Goal: Task Accomplishment & Management: Complete application form

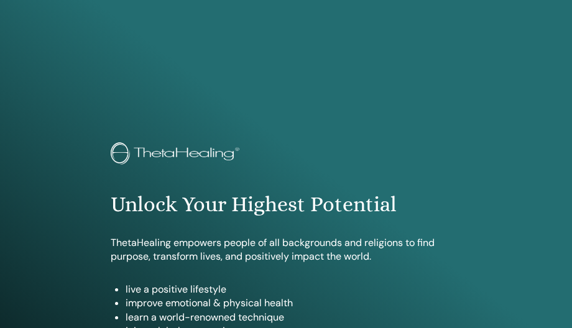
scroll to position [709, 0]
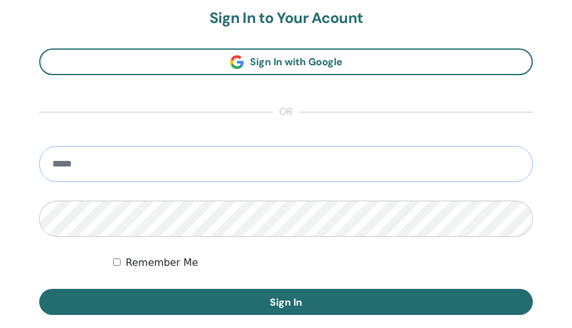
type input "**********"
click at [286, 302] on button "Sign In" at bounding box center [286, 302] width 494 height 26
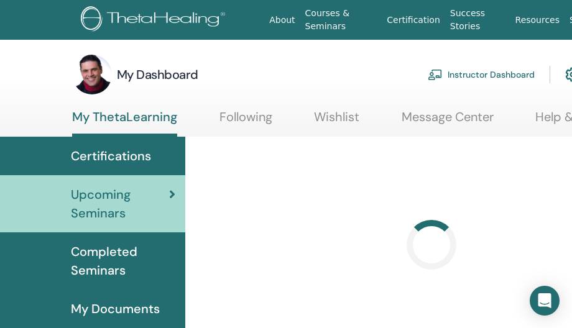
scroll to position [0, 1]
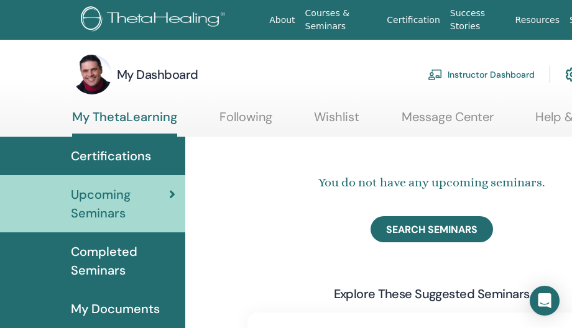
click at [472, 72] on link "Instructor Dashboard" at bounding box center [481, 74] width 107 height 27
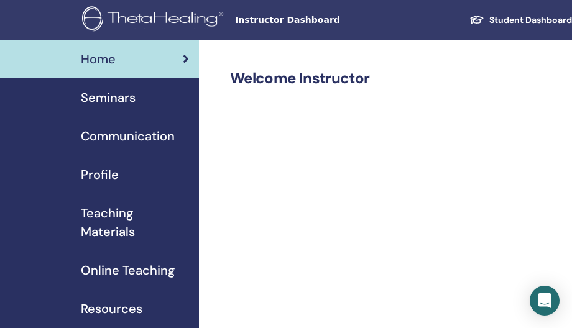
click at [121, 96] on span "Seminars" at bounding box center [108, 97] width 55 height 19
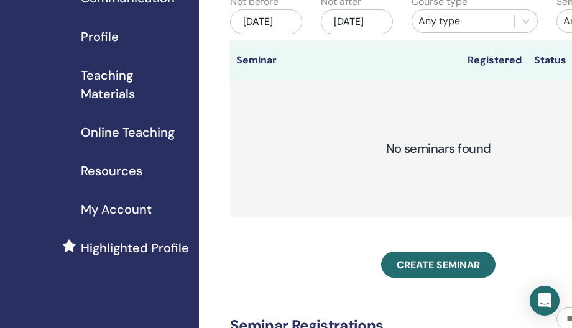
scroll to position [143, 0]
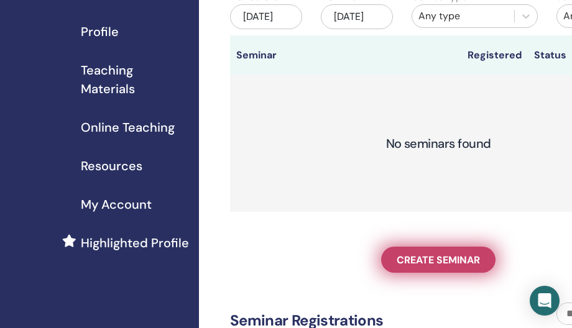
click at [426, 267] on span "Create seminar" at bounding box center [438, 260] width 83 height 13
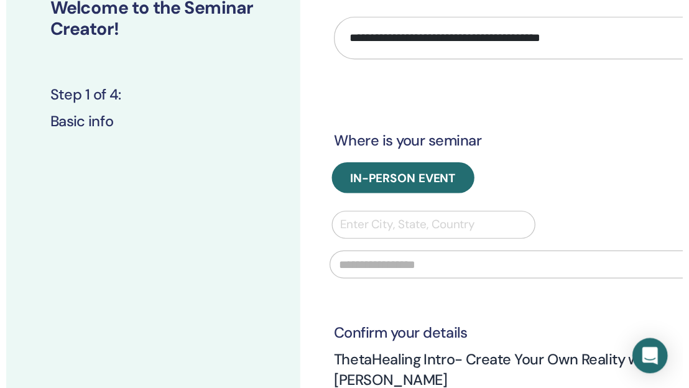
scroll to position [33, 0]
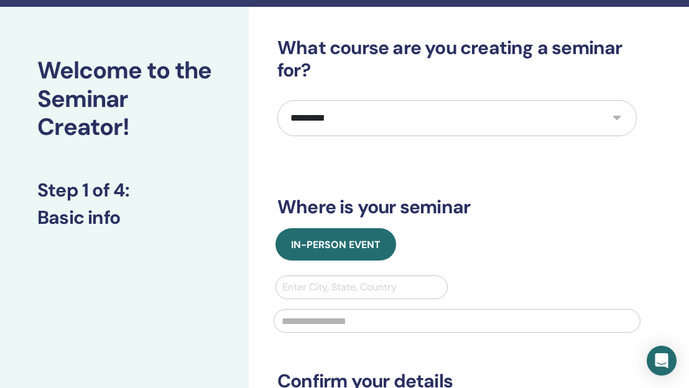
select select "****"
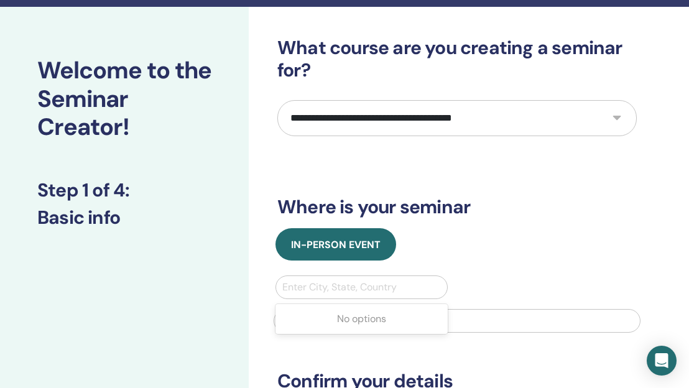
click at [353, 281] on div "Enter City, State, Country" at bounding box center [361, 287] width 159 height 15
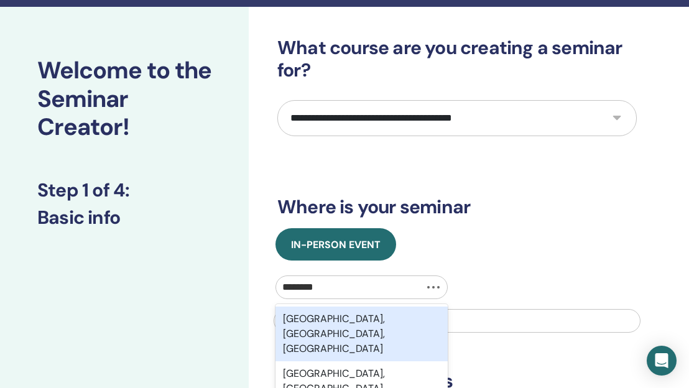
type input "*******"
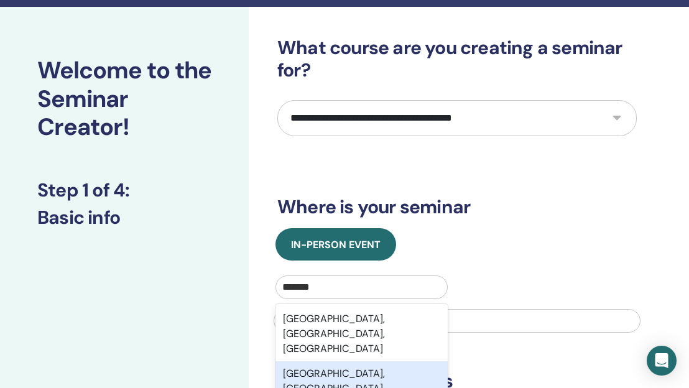
click at [365, 328] on div "Banja Luka, Srpska, BIH" at bounding box center [362, 388] width 172 height 55
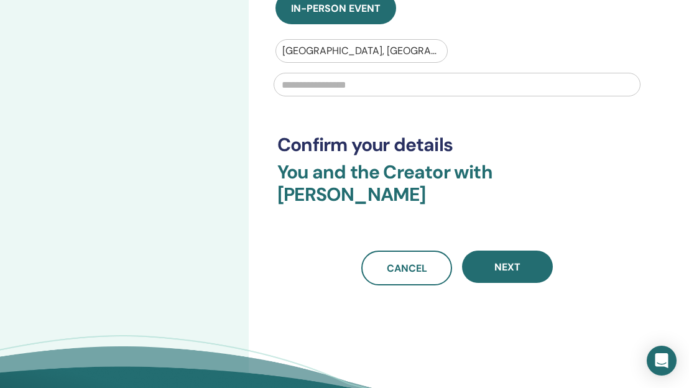
scroll to position [282, 0]
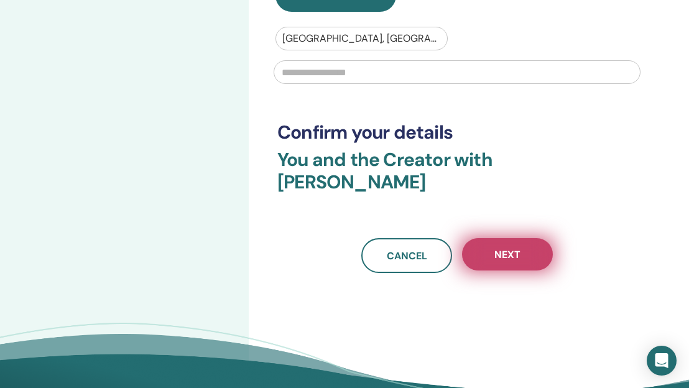
click at [486, 238] on button "Next" at bounding box center [507, 254] width 91 height 32
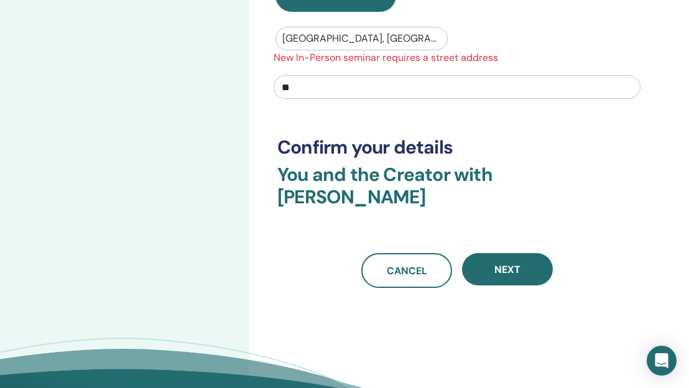
scroll to position [274, 4]
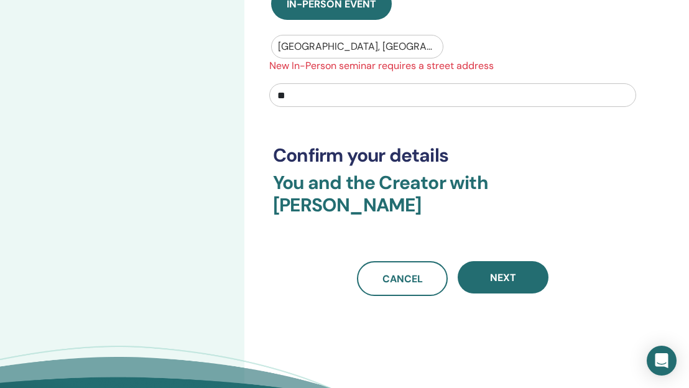
type input "*"
click at [420, 86] on input "****" at bounding box center [452, 95] width 367 height 24
click at [420, 87] on input "****" at bounding box center [452, 95] width 367 height 24
paste input "**********"
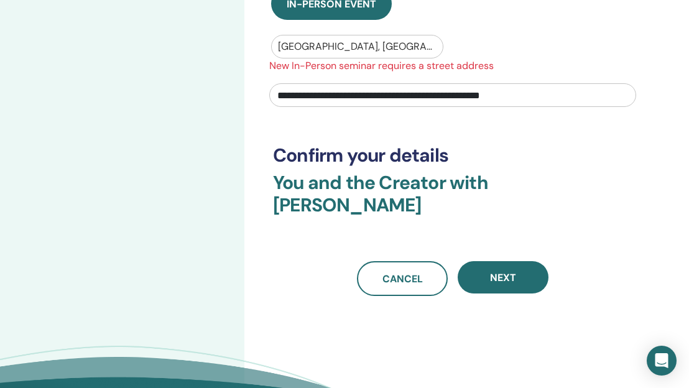
drag, startPoint x: 541, startPoint y: 93, endPoint x: 470, endPoint y: 94, distance: 70.9
click at [470, 94] on input "**********" at bounding box center [452, 95] width 367 height 24
paste input "*********"
drag, startPoint x: 339, startPoint y: 96, endPoint x: 273, endPoint y: 97, distance: 66.0
click at [273, 97] on input "**********" at bounding box center [452, 95] width 367 height 24
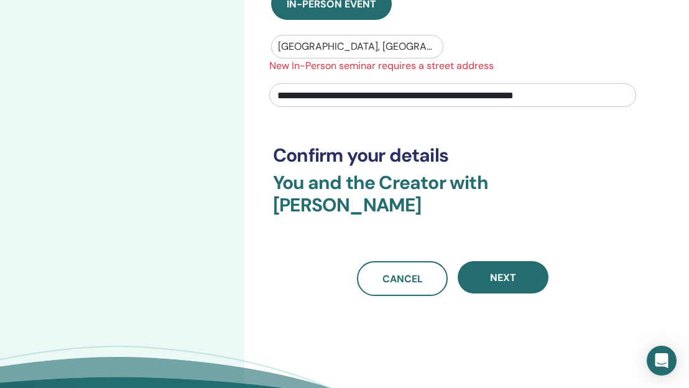
paste input "text"
click at [281, 99] on input "**********" at bounding box center [452, 95] width 367 height 24
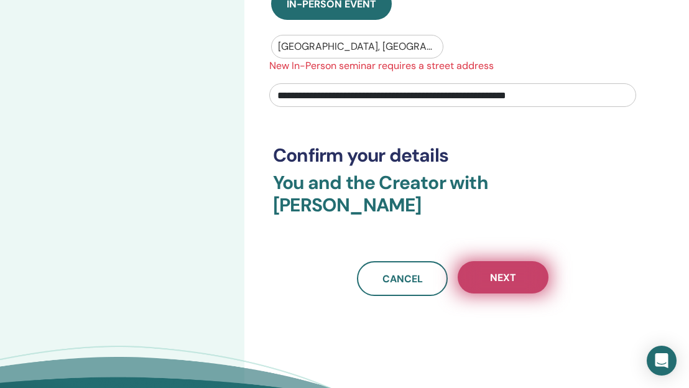
type input "**********"
click at [519, 261] on button "Next" at bounding box center [503, 277] width 91 height 32
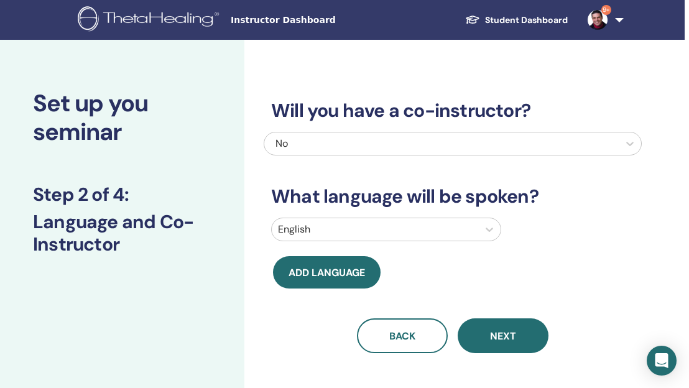
scroll to position [0, 4]
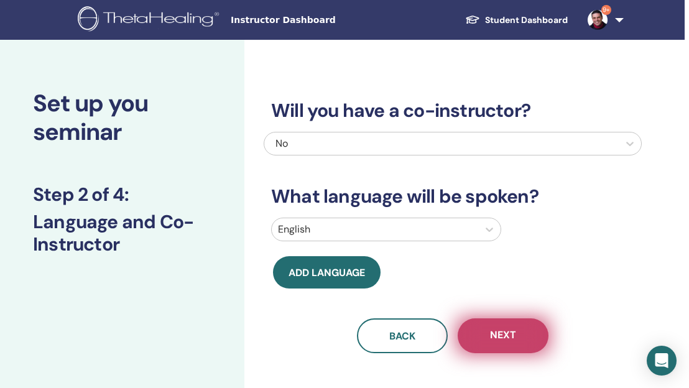
click at [499, 328] on span "Next" at bounding box center [503, 336] width 26 height 16
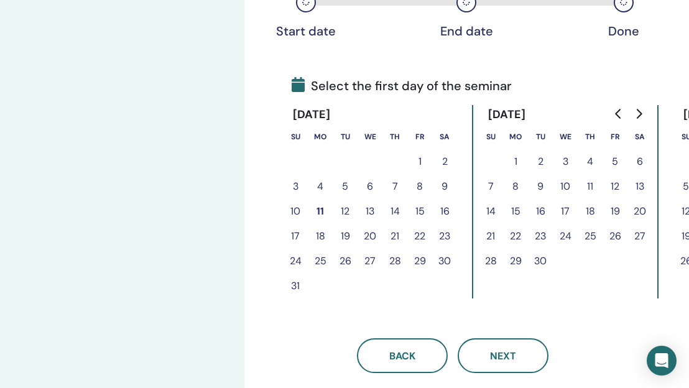
scroll to position [234, 4]
click at [444, 185] on button "9" at bounding box center [444, 186] width 25 height 25
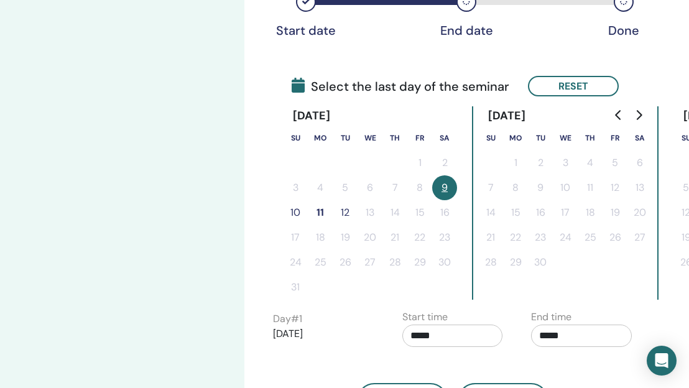
click at [323, 213] on button "11" at bounding box center [320, 212] width 25 height 25
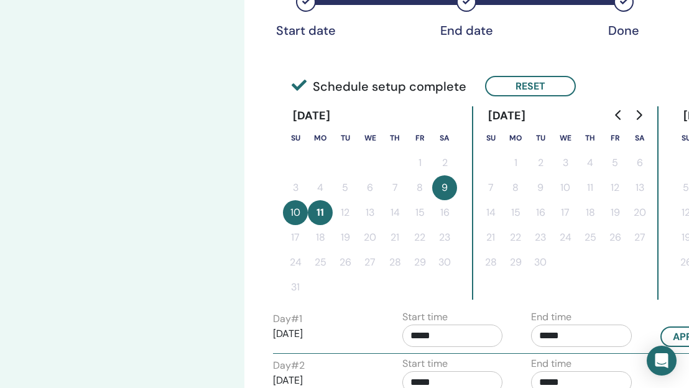
click at [300, 210] on button "10" at bounding box center [295, 212] width 25 height 25
click at [319, 213] on button "11" at bounding box center [320, 212] width 25 height 25
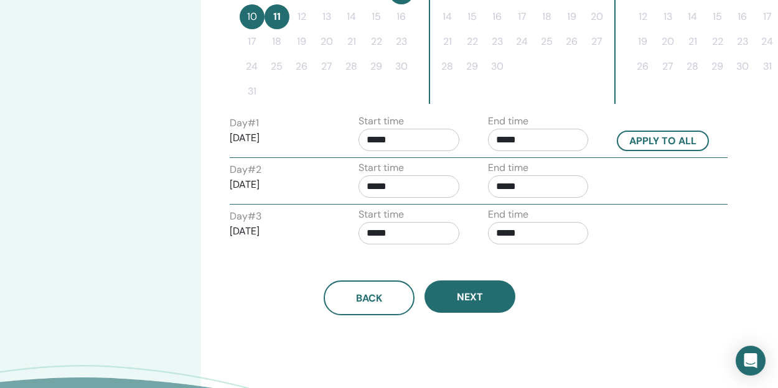
scroll to position [429, 58]
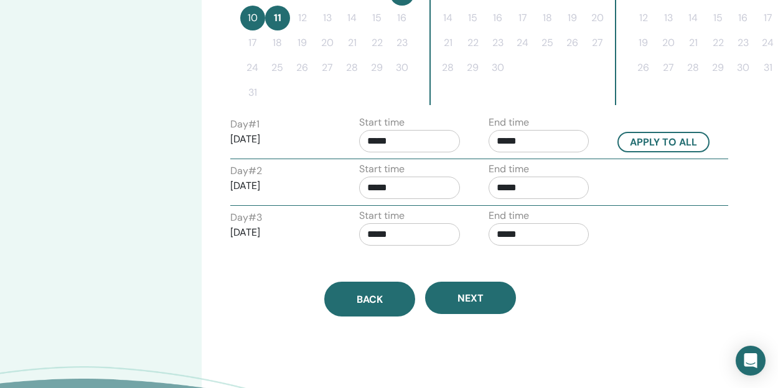
click at [383, 282] on button "Back" at bounding box center [369, 299] width 91 height 35
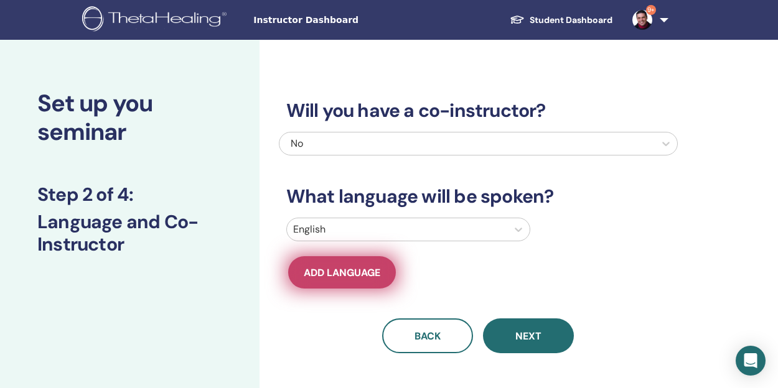
scroll to position [0, 0]
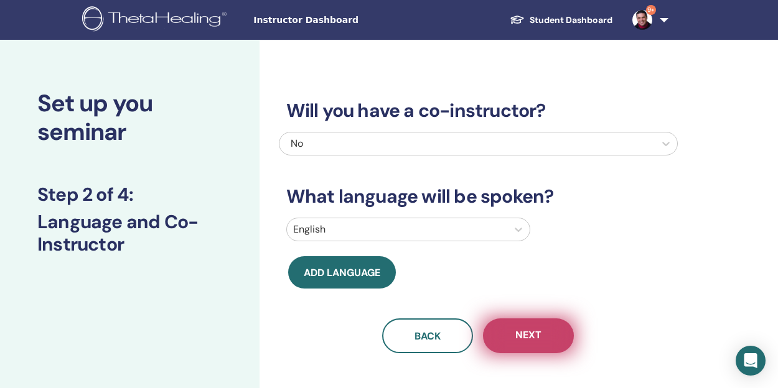
click at [544, 328] on button "Next" at bounding box center [528, 336] width 91 height 35
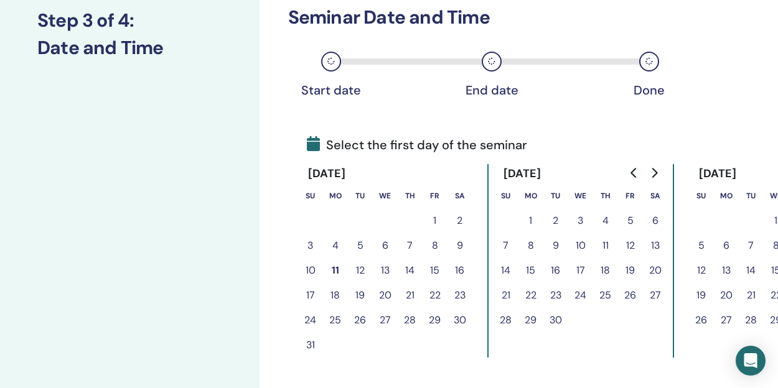
scroll to position [175, 0]
click at [458, 241] on button "9" at bounding box center [459, 245] width 25 height 25
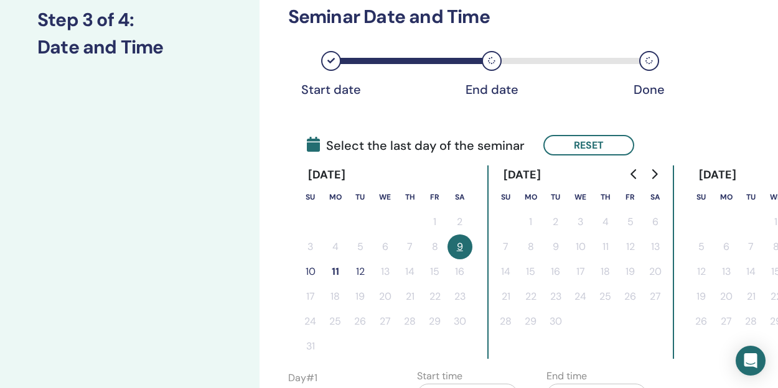
click at [309, 269] on button "10" at bounding box center [310, 271] width 25 height 25
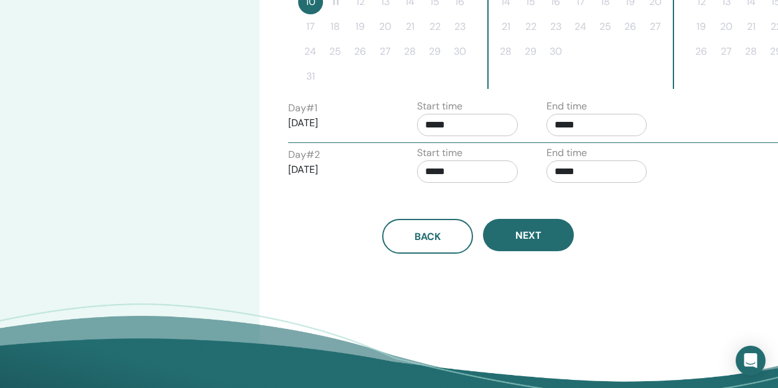
scroll to position [450, 0]
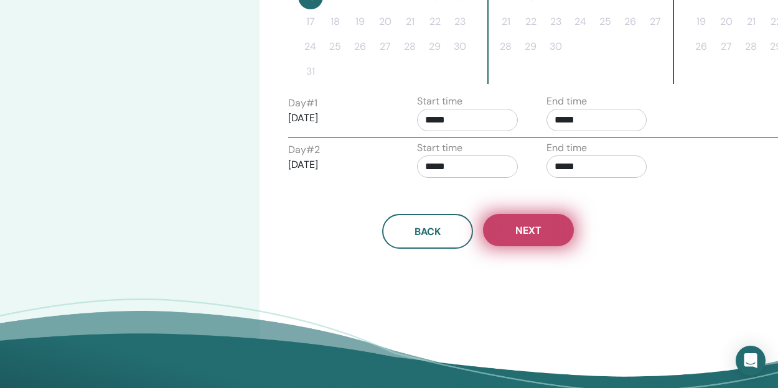
click at [527, 227] on span "Next" at bounding box center [528, 230] width 26 height 13
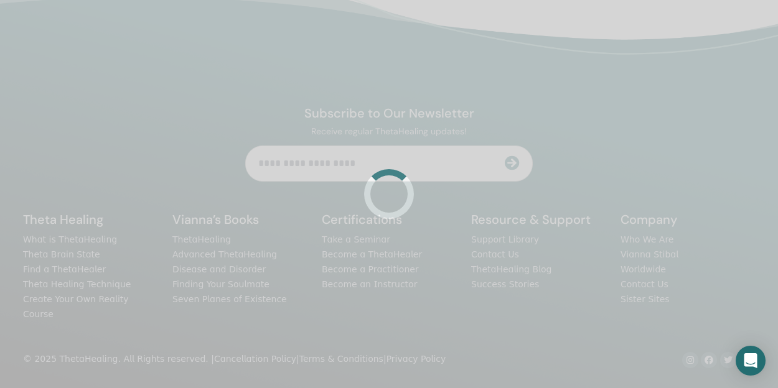
scroll to position [293, 0]
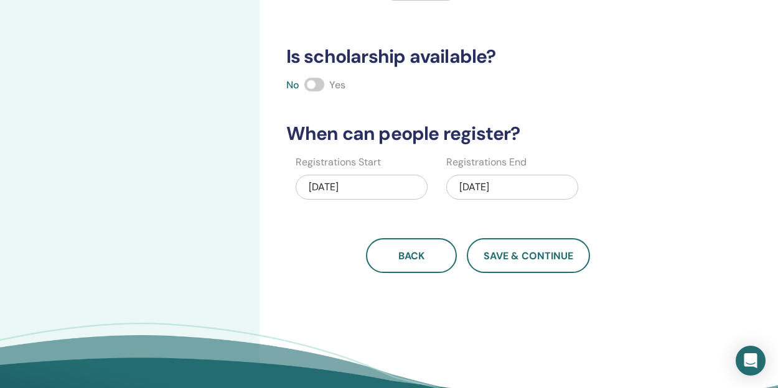
click at [470, 186] on div "08/10/2025" at bounding box center [512, 187] width 132 height 25
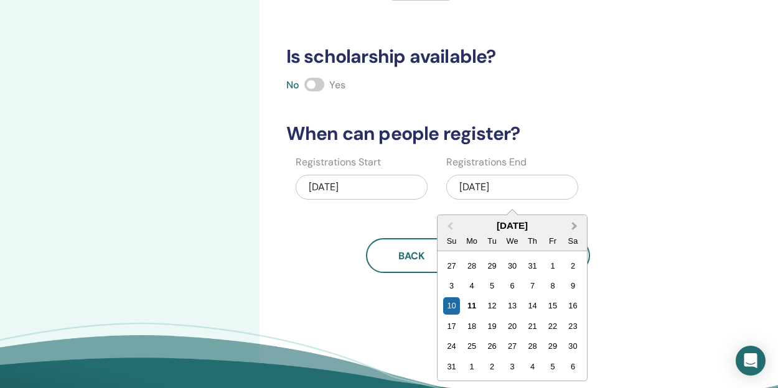
click at [572, 225] on span "Next Month" at bounding box center [574, 226] width 0 height 13
click at [509, 289] on div "10" at bounding box center [511, 285] width 17 height 17
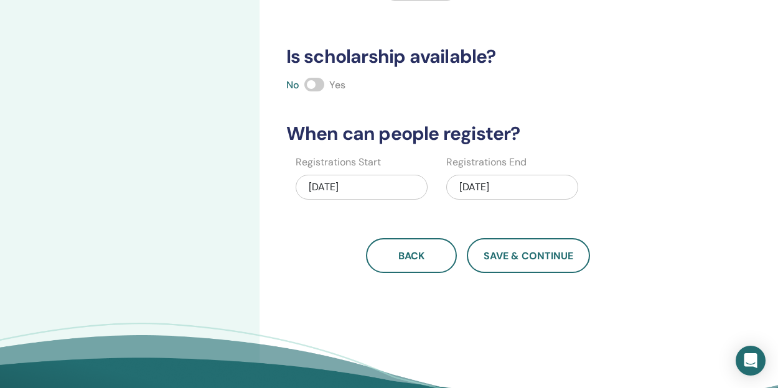
click at [316, 188] on div "08/11/2025" at bounding box center [362, 187] width 132 height 25
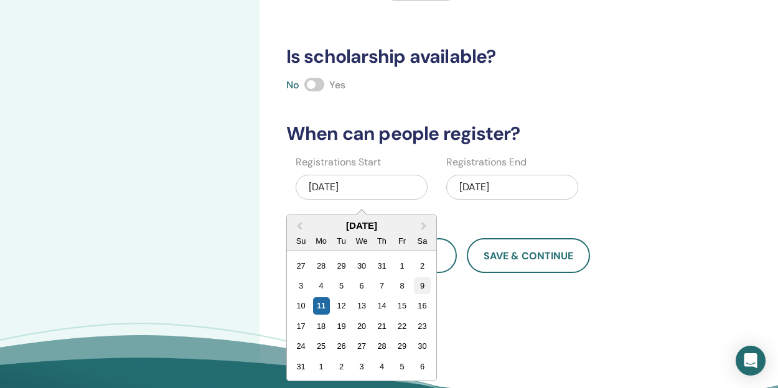
click at [417, 284] on div "9" at bounding box center [422, 285] width 17 height 17
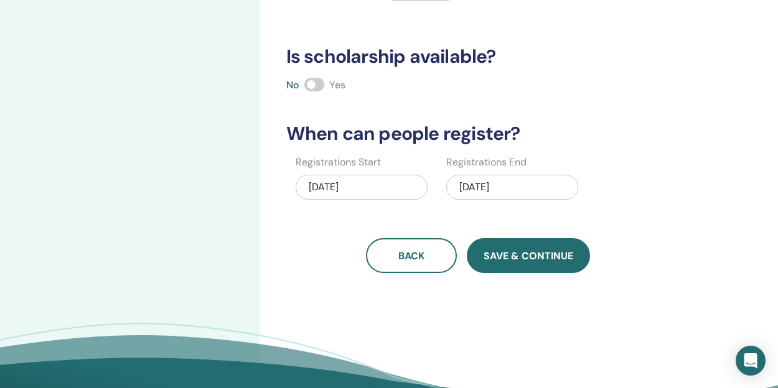
click at [519, 263] on button "Save & Continue" at bounding box center [528, 255] width 123 height 35
click at [528, 256] on span "Save & Continue" at bounding box center [528, 255] width 90 height 13
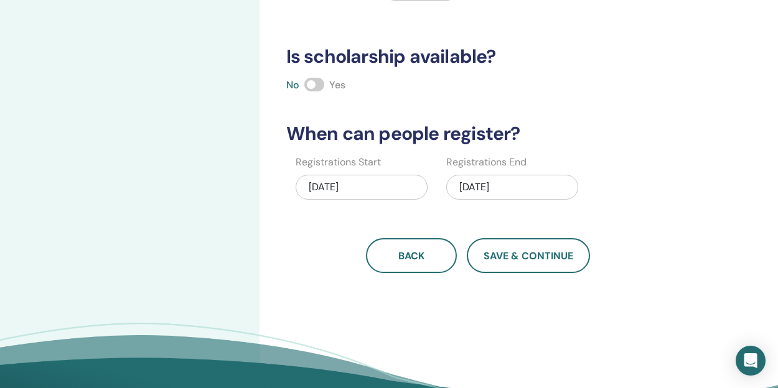
click at [468, 213] on div "How many people can attend? Number of Seats * How much will the Price be? Curre…" at bounding box center [478, 25] width 399 height 496
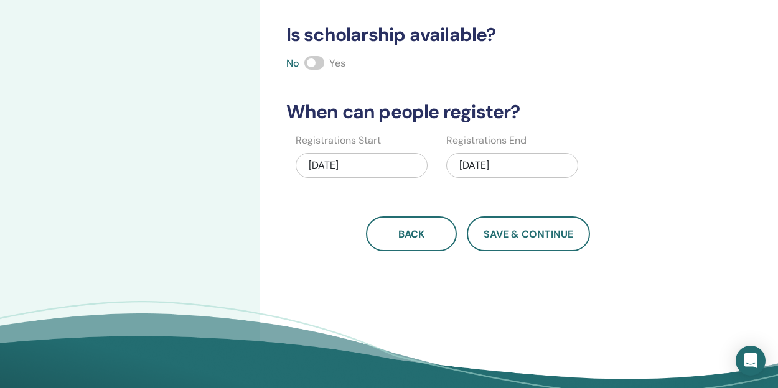
scroll to position [314, 0]
click at [472, 164] on div "09/10/2025" at bounding box center [512, 166] width 132 height 25
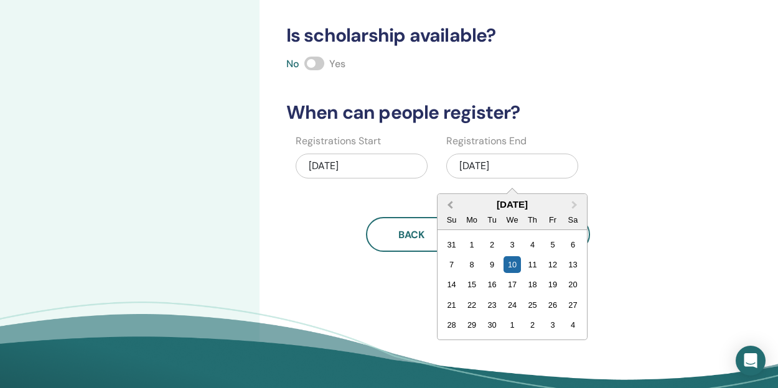
click at [449, 202] on button "Previous Month" at bounding box center [449, 205] width 20 height 20
click at [473, 286] on div "11" at bounding box center [471, 284] width 17 height 17
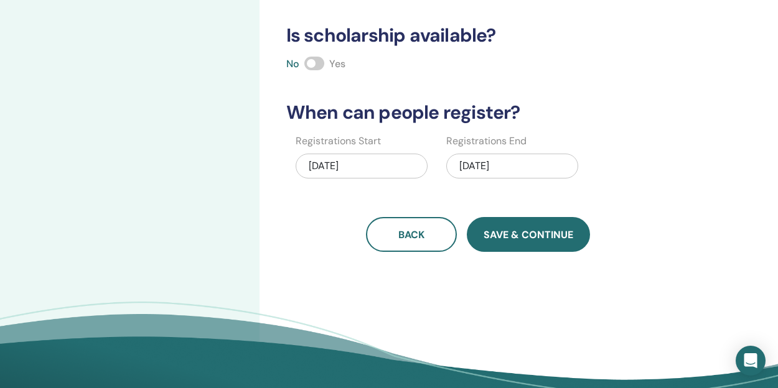
click at [524, 240] on span "Save & Continue" at bounding box center [528, 234] width 90 height 13
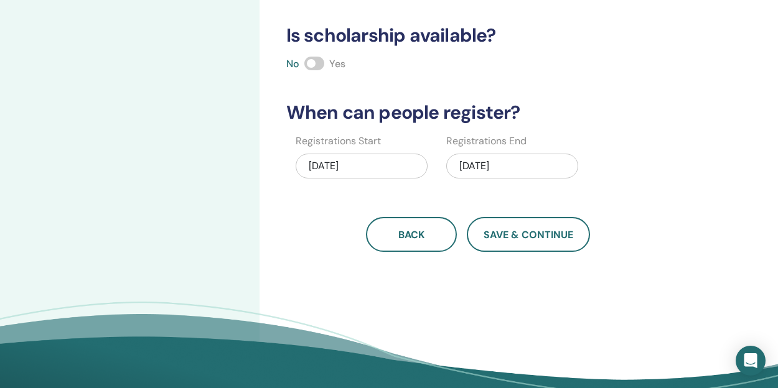
click at [479, 164] on div "08/11/2025" at bounding box center [512, 166] width 132 height 25
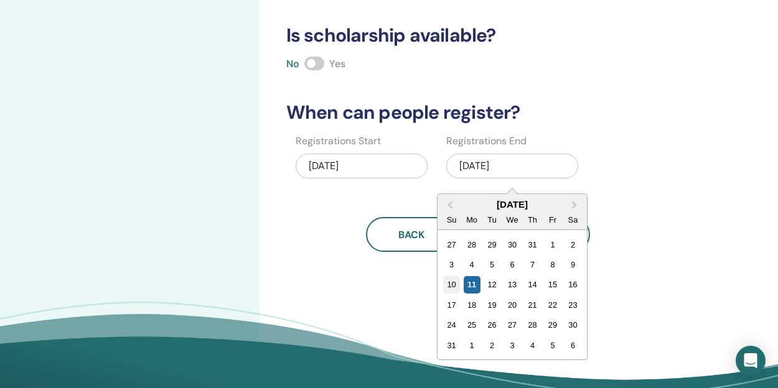
click at [454, 281] on div "10" at bounding box center [451, 284] width 17 height 17
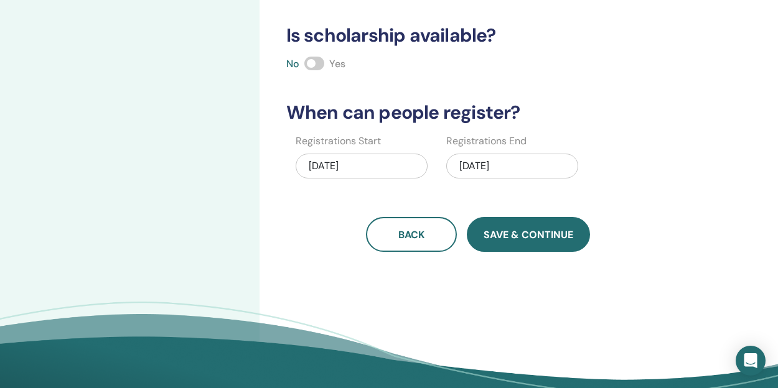
click at [521, 233] on span "Save & Continue" at bounding box center [528, 234] width 90 height 13
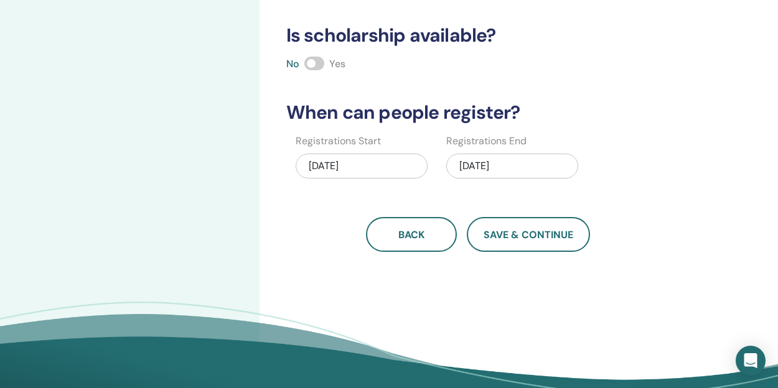
click at [333, 167] on div "08/09/2025" at bounding box center [362, 166] width 132 height 25
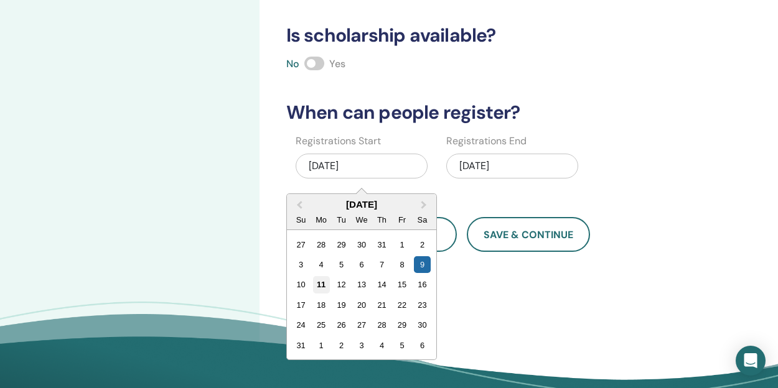
click at [319, 286] on div "11" at bounding box center [320, 284] width 17 height 17
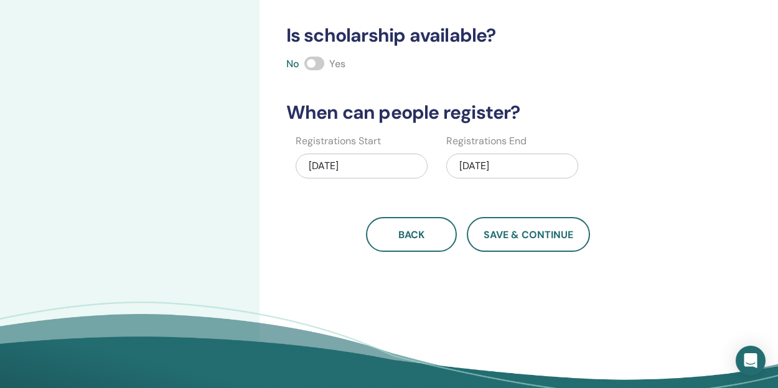
click at [483, 165] on div "08/10/2025" at bounding box center [512, 166] width 132 height 25
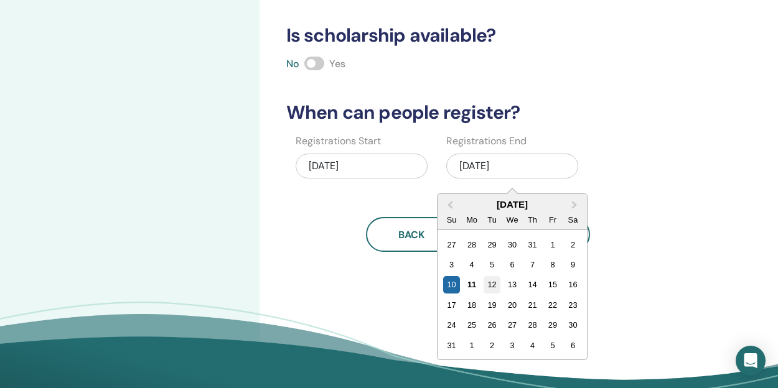
click at [493, 286] on div "12" at bounding box center [491, 284] width 17 height 17
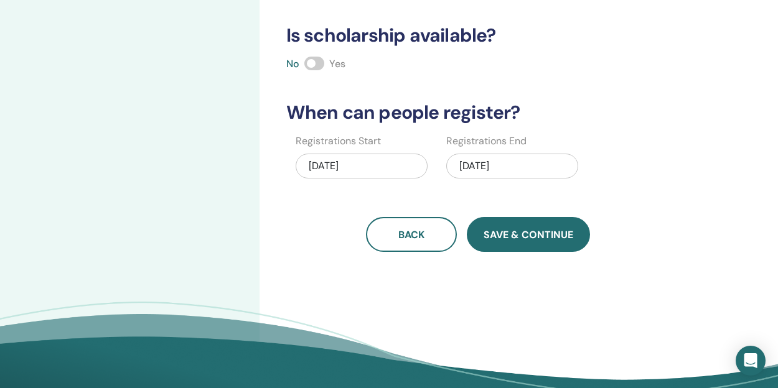
click at [522, 240] on span "Save & Continue" at bounding box center [528, 234] width 90 height 13
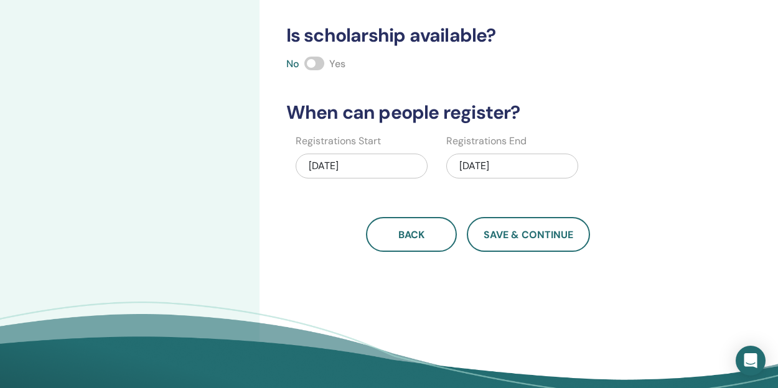
click at [515, 197] on div "How many people can attend? Number of Seats * How much will the Price be? Curre…" at bounding box center [478, 3] width 399 height 496
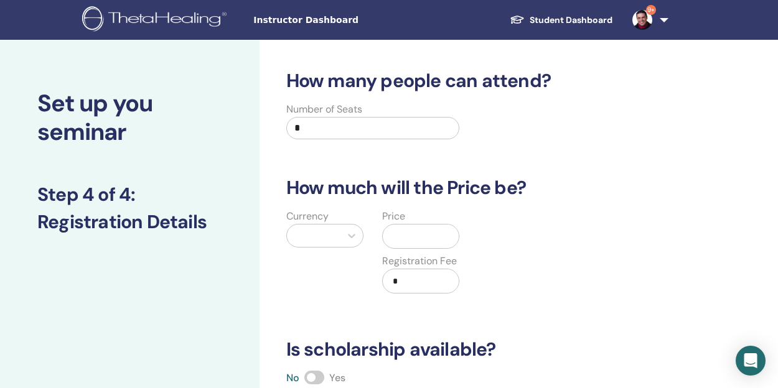
scroll to position [0, 0]
click at [377, 133] on input "*" at bounding box center [373, 128] width 174 height 22
type input "**"
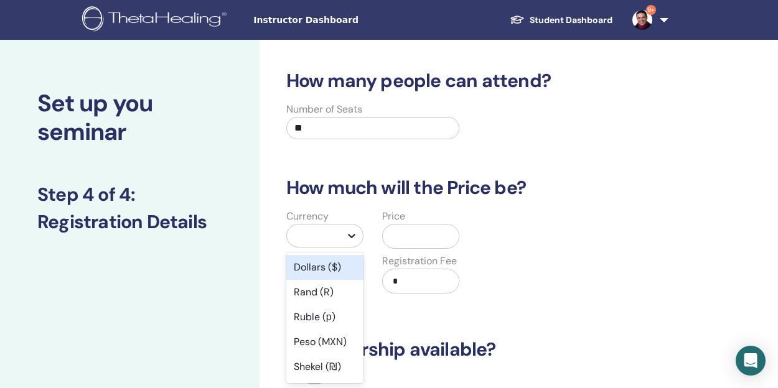
click at [349, 235] on div "option Dollars ($) focused, 1 of 45. 45 results available. Use Up and Down to c…" at bounding box center [324, 236] width 77 height 24
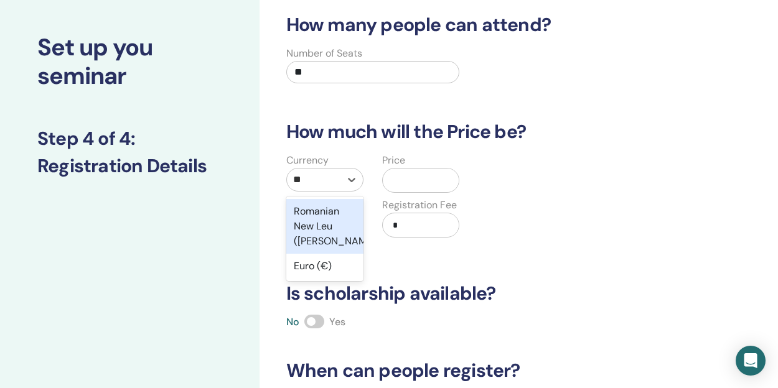
type input "***"
click at [322, 212] on div "Euro (€)" at bounding box center [324, 211] width 77 height 25
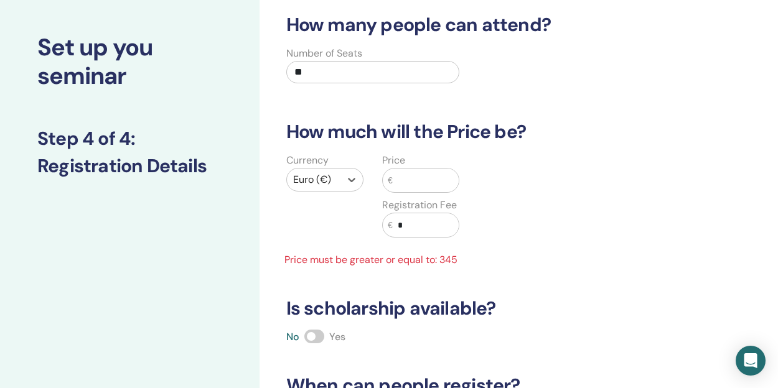
click at [418, 182] on input "text" at bounding box center [426, 181] width 67 height 24
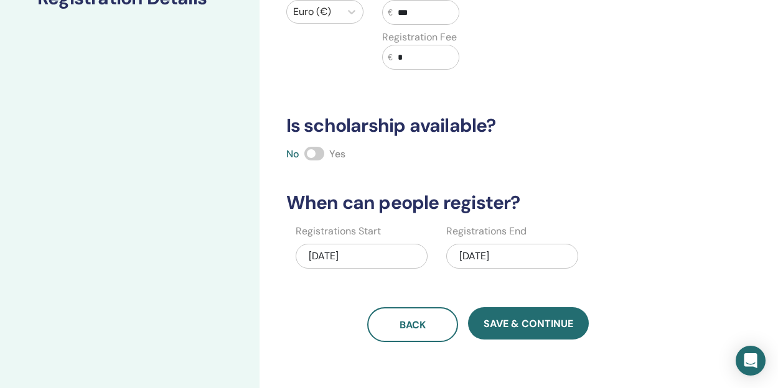
scroll to position [221, 0]
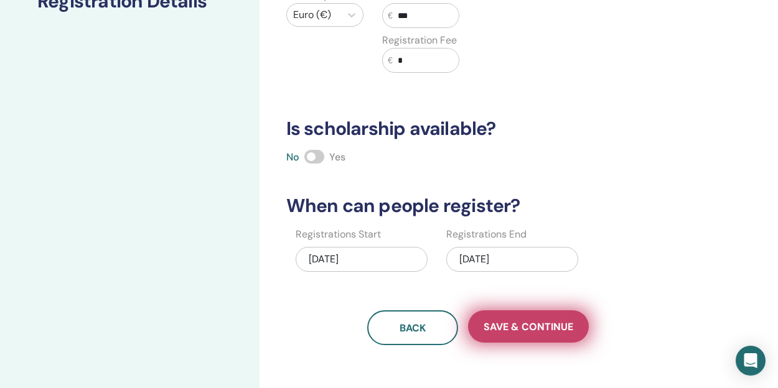
type input "***"
click at [536, 328] on span "Save & Continue" at bounding box center [528, 326] width 90 height 13
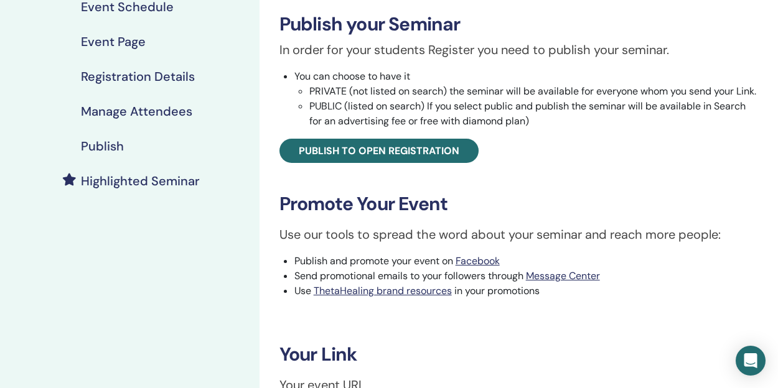
scroll to position [178, 0]
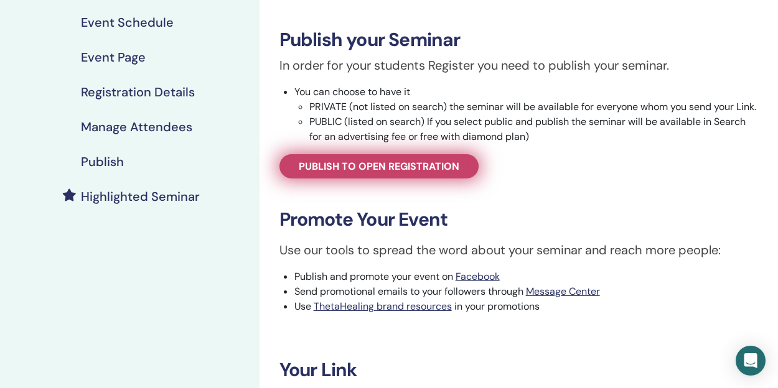
click at [442, 173] on span "Publish to open registration" at bounding box center [379, 166] width 161 height 13
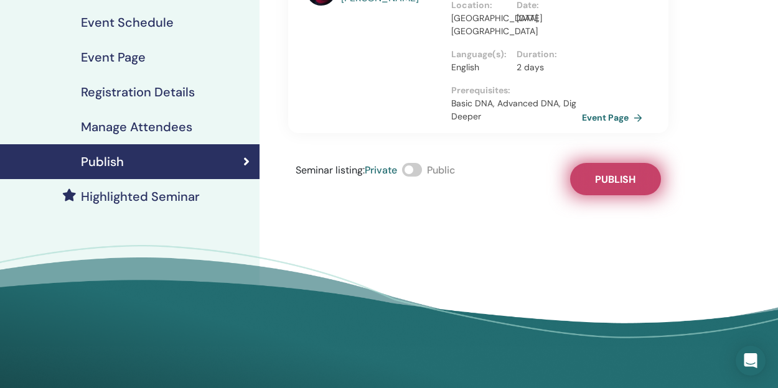
click at [620, 179] on span "Publish" at bounding box center [615, 179] width 40 height 13
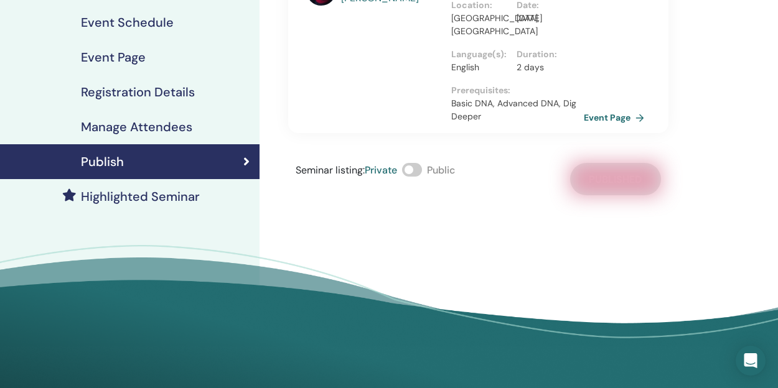
click at [605, 118] on link "Event Page" at bounding box center [616, 117] width 65 height 19
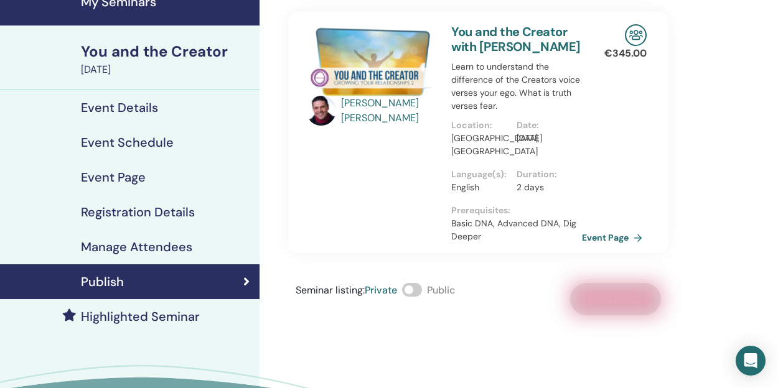
scroll to position [63, 0]
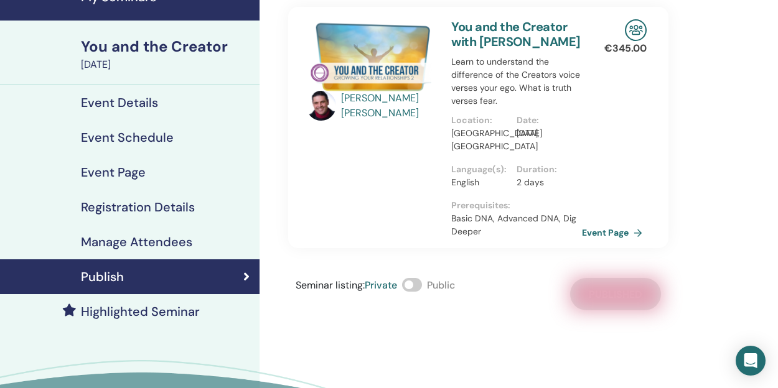
click at [129, 138] on h4 "Event Schedule" at bounding box center [127, 137] width 93 height 15
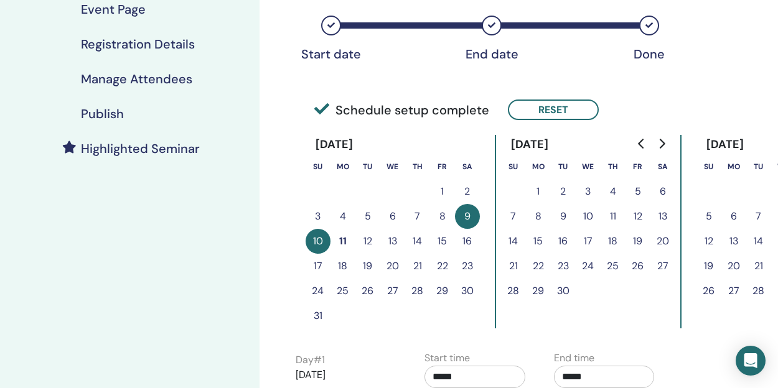
scroll to position [232, 0]
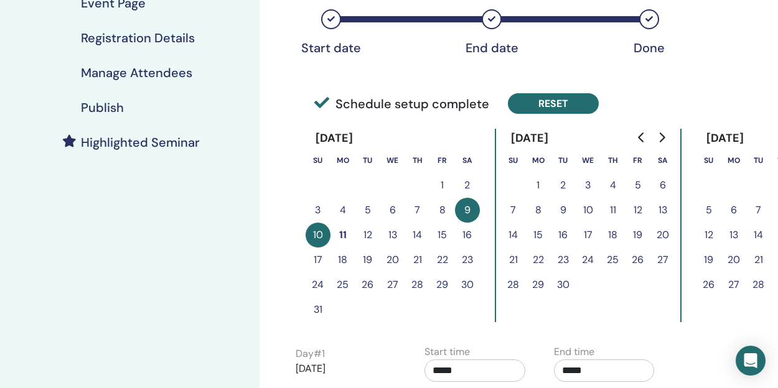
click at [549, 106] on button "Reset" at bounding box center [553, 103] width 91 height 21
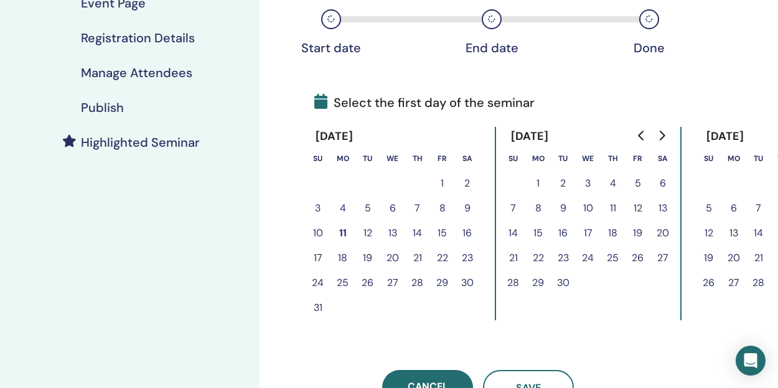
click at [467, 206] on button "9" at bounding box center [467, 208] width 25 height 25
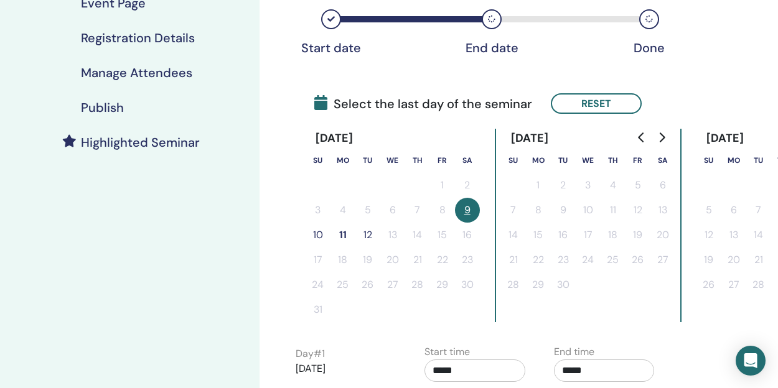
click at [369, 236] on button "12" at bounding box center [367, 235] width 25 height 25
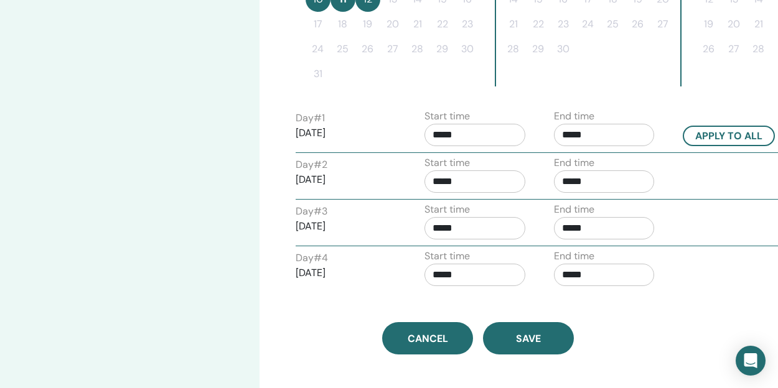
scroll to position [470, 0]
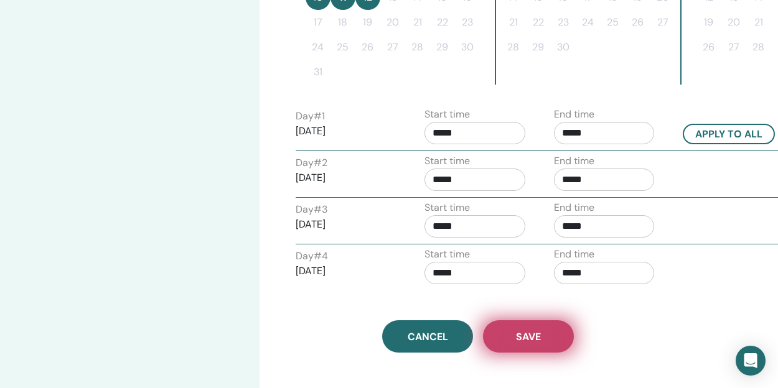
click at [531, 337] on span "Save" at bounding box center [528, 336] width 25 height 13
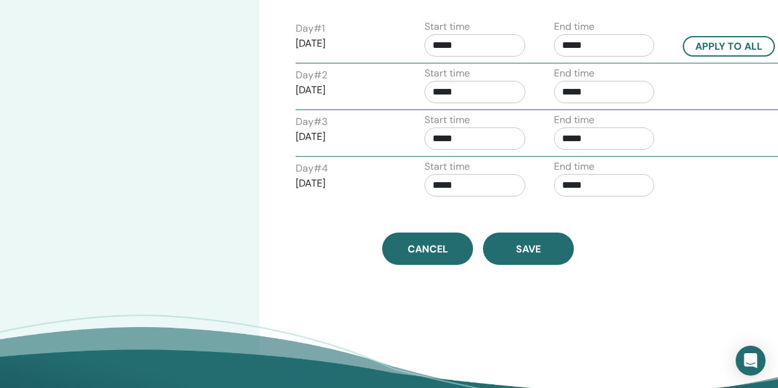
scroll to position [584, 0]
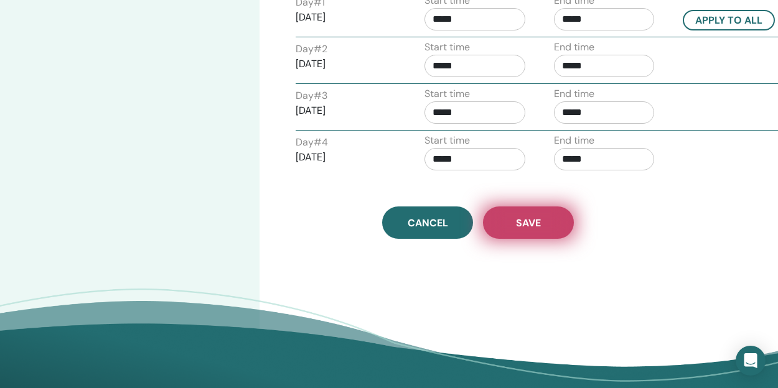
click at [532, 219] on span "Save" at bounding box center [528, 223] width 25 height 13
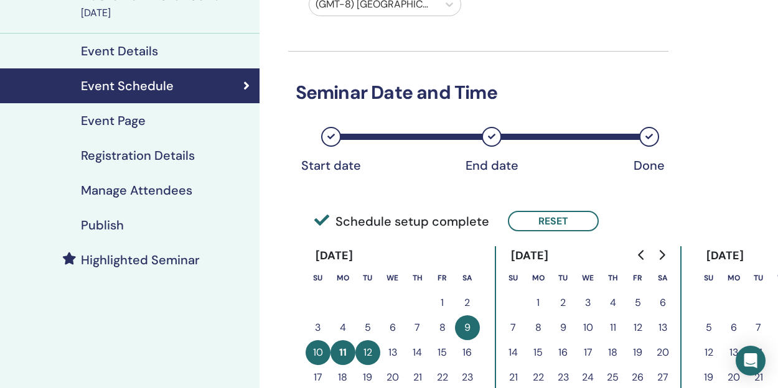
scroll to position [121, 0]
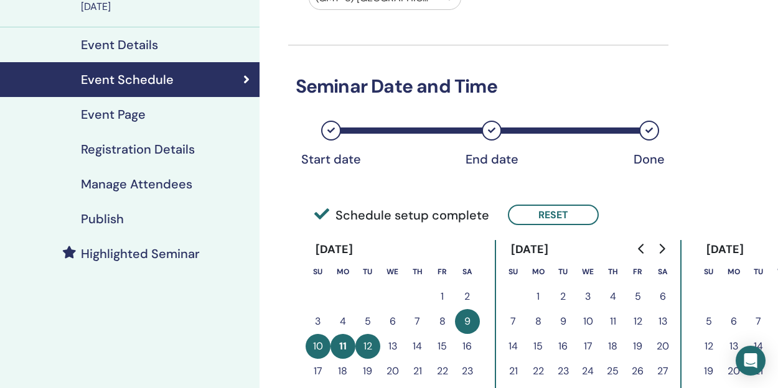
click at [133, 119] on h4 "Event Page" at bounding box center [113, 114] width 65 height 15
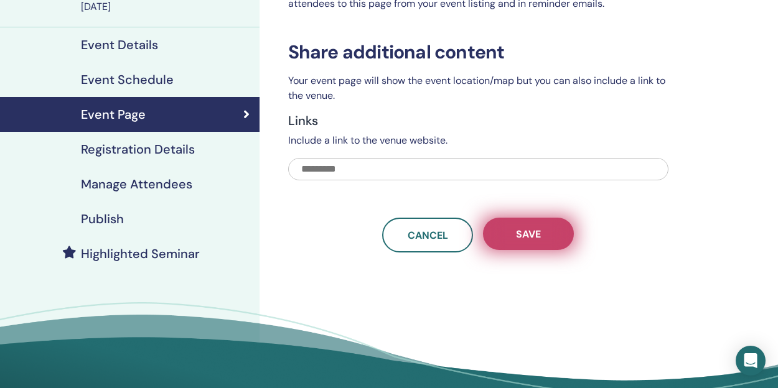
click at [533, 241] on button "Save" at bounding box center [528, 234] width 91 height 32
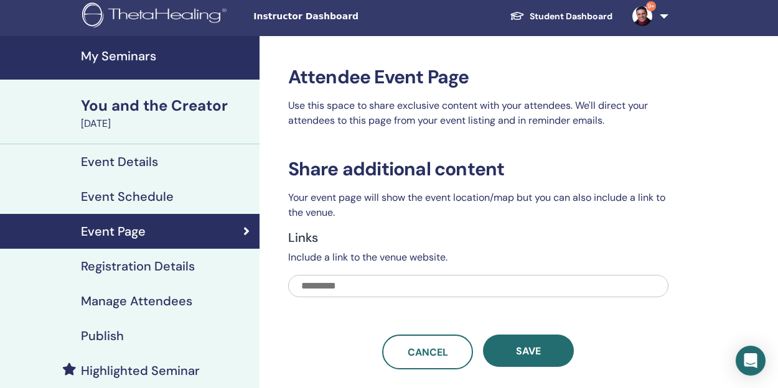
scroll to position [9, 0]
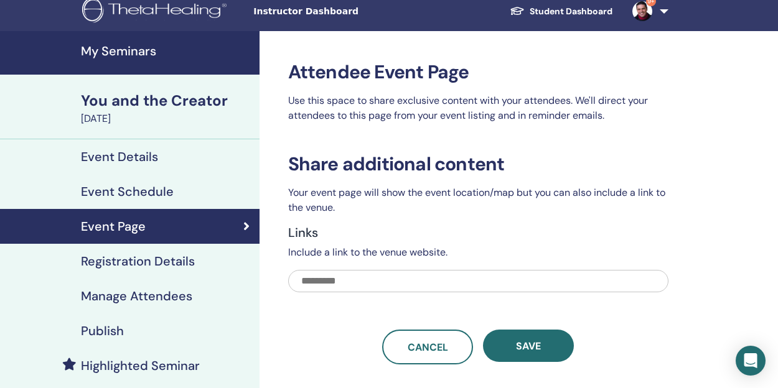
click at [187, 226] on div "Event Page" at bounding box center [130, 226] width 240 height 15
click at [348, 282] on input "text" at bounding box center [478, 281] width 380 height 22
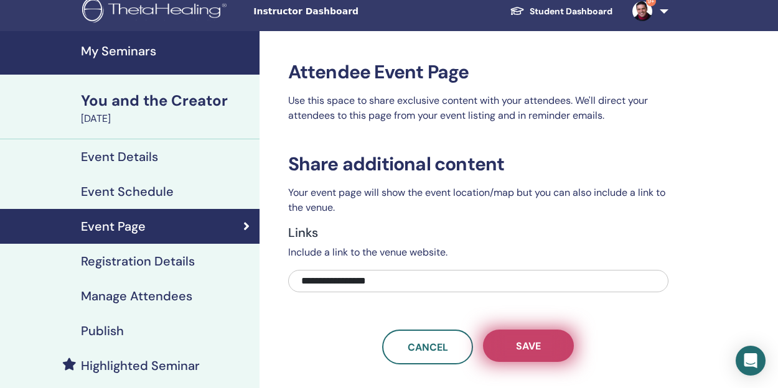
type input "**********"
click at [518, 335] on button "Save" at bounding box center [528, 346] width 91 height 32
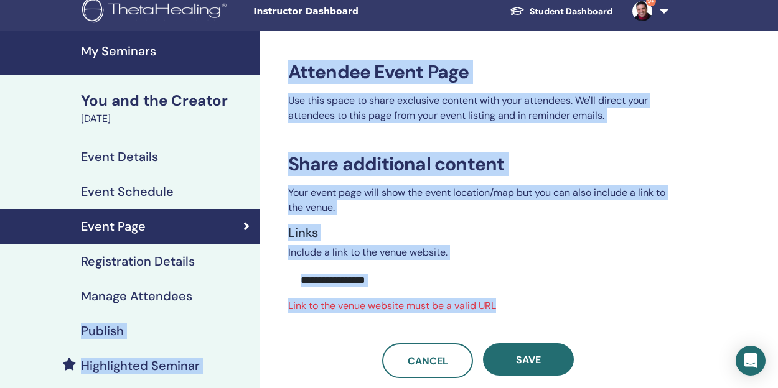
drag, startPoint x: 505, startPoint y: 306, endPoint x: 254, endPoint y: 321, distance: 250.5
click at [254, 321] on div "**********" at bounding box center [389, 291] width 778 height 521
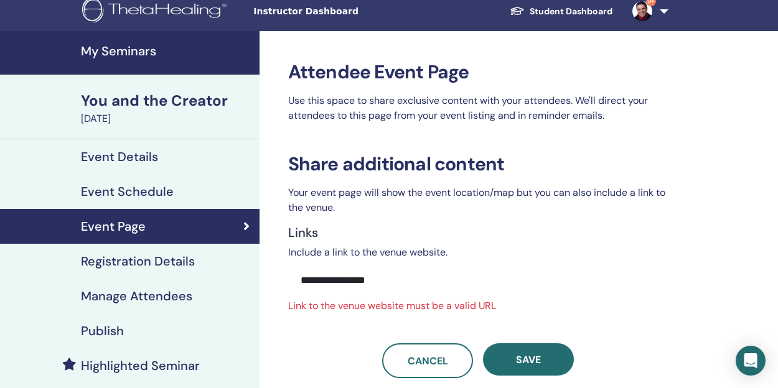
click at [506, 283] on input "**********" at bounding box center [478, 280] width 380 height 21
type input "***"
click at [157, 220] on div "Event Page" at bounding box center [130, 226] width 240 height 15
drag, startPoint x: 342, startPoint y: 282, endPoint x: 274, endPoint y: 286, distance: 67.9
click at [274, 286] on div "Attendee Event Page Use this space to share exclusive content with your attende…" at bounding box center [518, 291] width 518 height 521
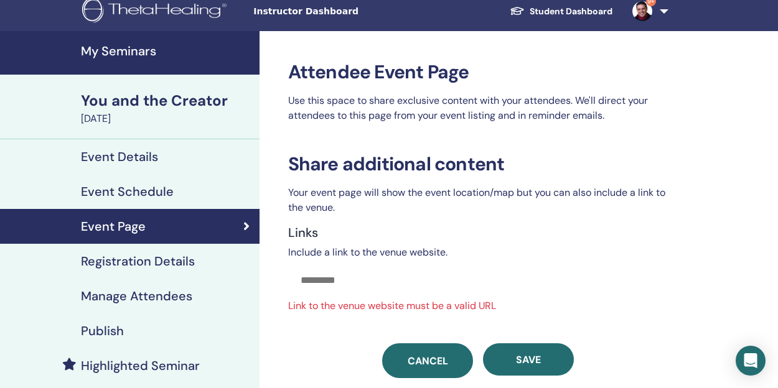
click at [438, 358] on span "Cancel" at bounding box center [428, 361] width 40 height 13
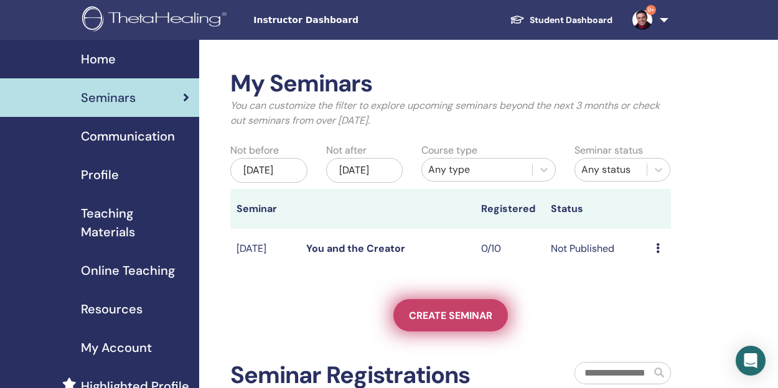
click at [462, 322] on span "Create seminar" at bounding box center [450, 315] width 83 height 13
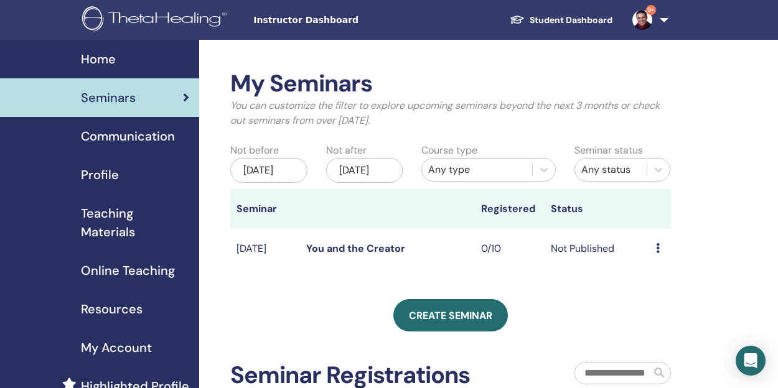
click at [353, 255] on link "You and the Creator" at bounding box center [355, 248] width 99 height 13
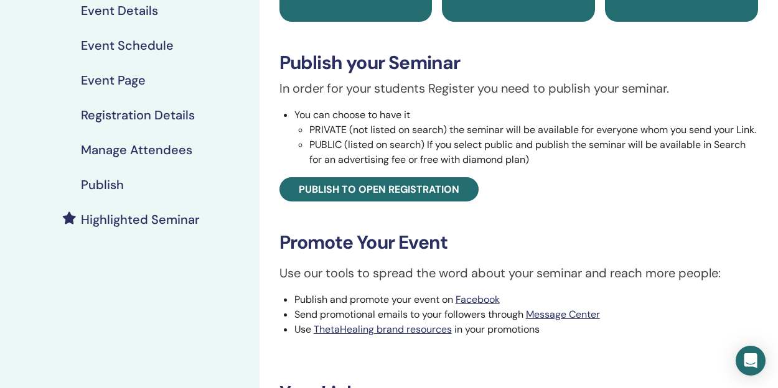
scroll to position [192, 0]
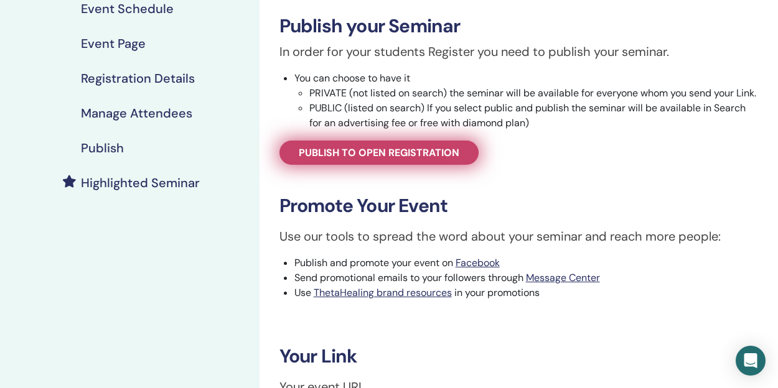
click at [394, 159] on span "Publish to open registration" at bounding box center [379, 152] width 161 height 13
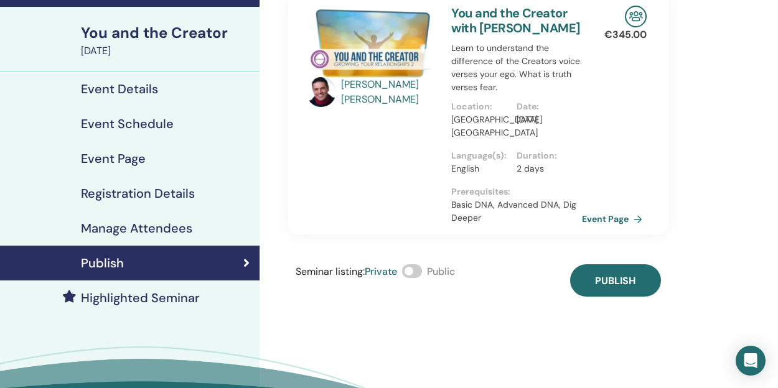
scroll to position [84, 0]
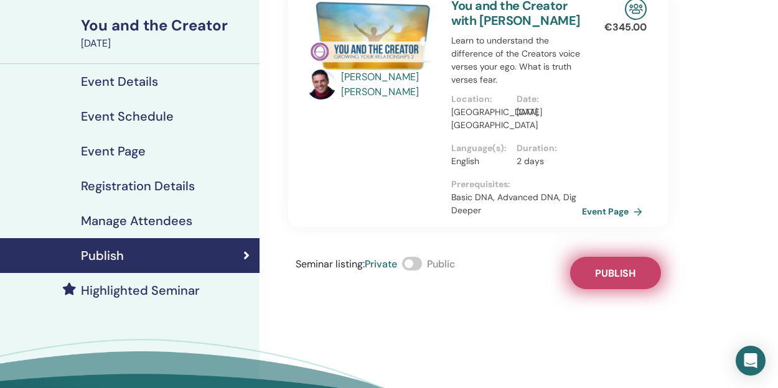
click at [620, 275] on span "Publish" at bounding box center [615, 273] width 40 height 13
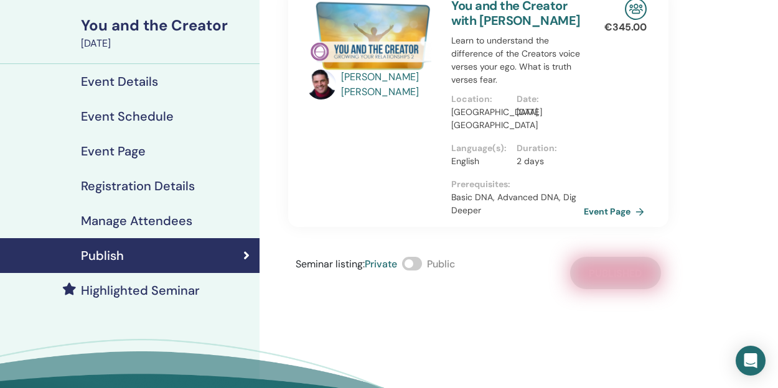
click at [611, 215] on link "Event Page" at bounding box center [616, 211] width 65 height 19
click at [184, 220] on h4 "Manage Attendees" at bounding box center [136, 220] width 111 height 15
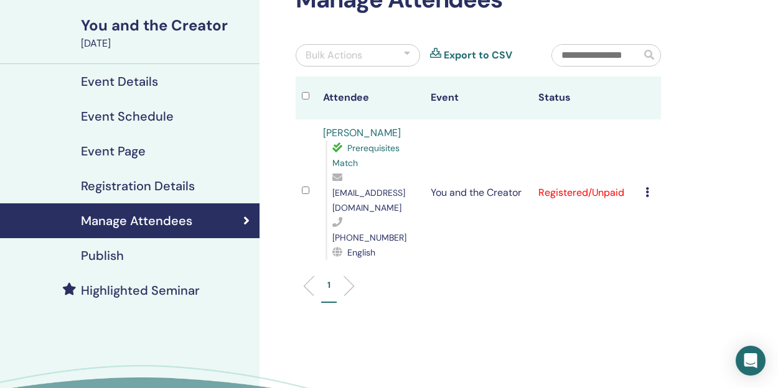
click at [646, 187] on icon at bounding box center [647, 192] width 4 height 10
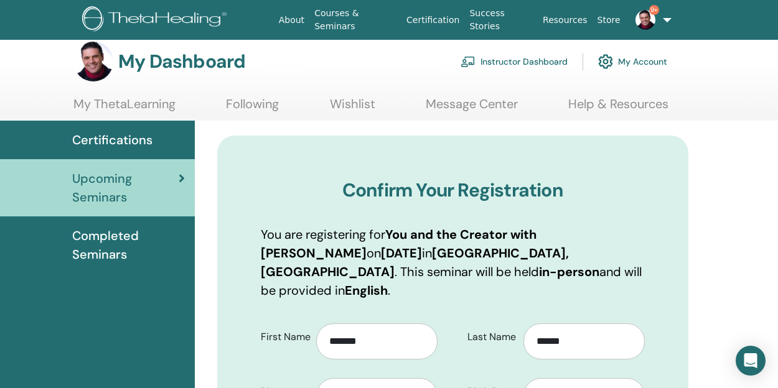
scroll to position [9, 0]
